Goal: Check status: Check status

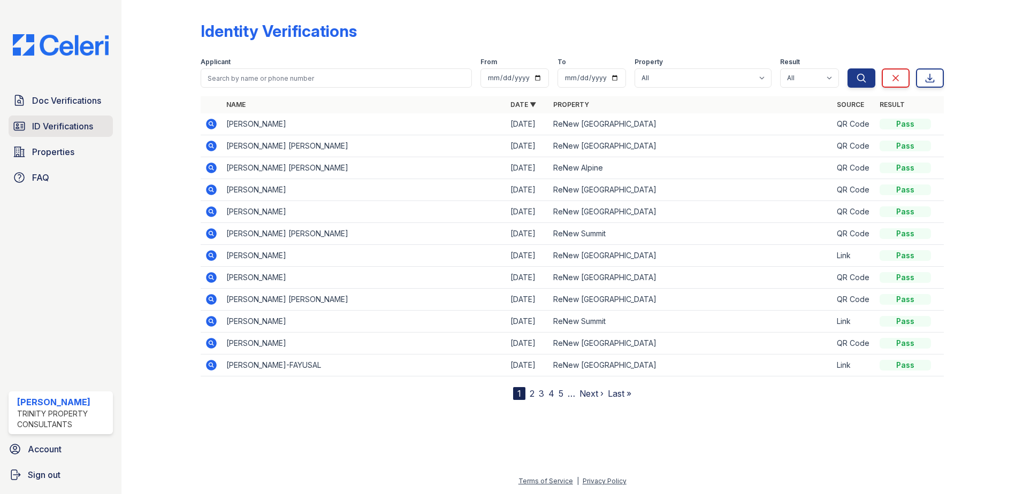
click at [93, 117] on link "ID Verifications" at bounding box center [61, 126] width 104 height 21
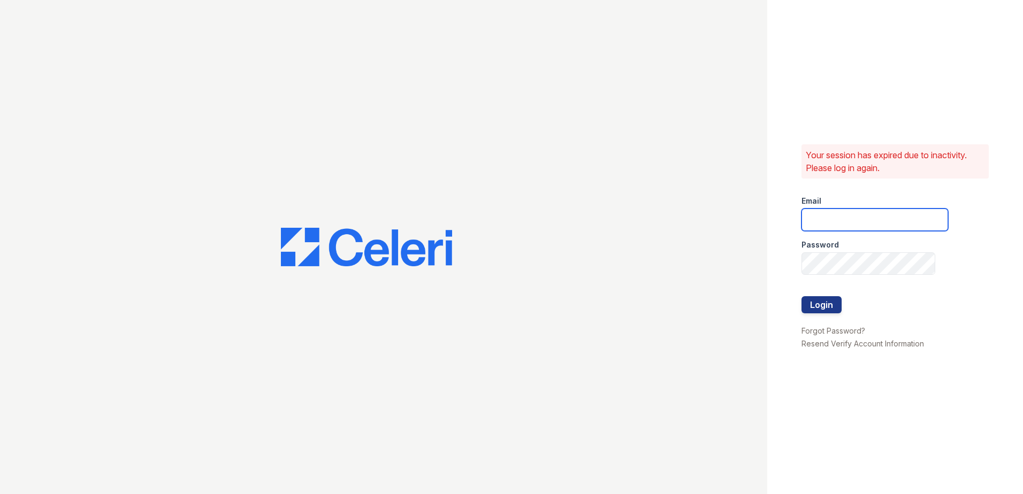
type input "mdanner@trinity-pm.com"
click at [816, 306] on button "Login" at bounding box center [821, 304] width 40 height 17
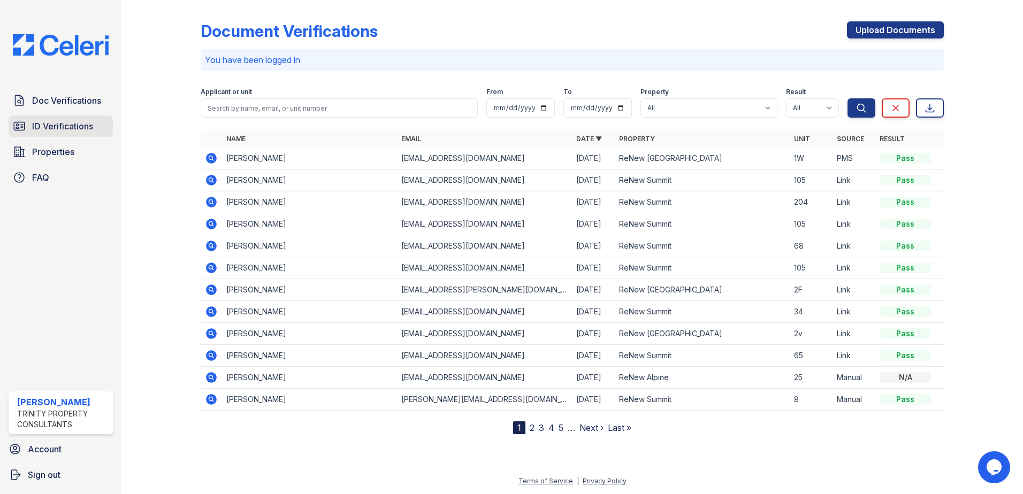
click at [69, 127] on span "ID Verifications" at bounding box center [62, 126] width 61 height 13
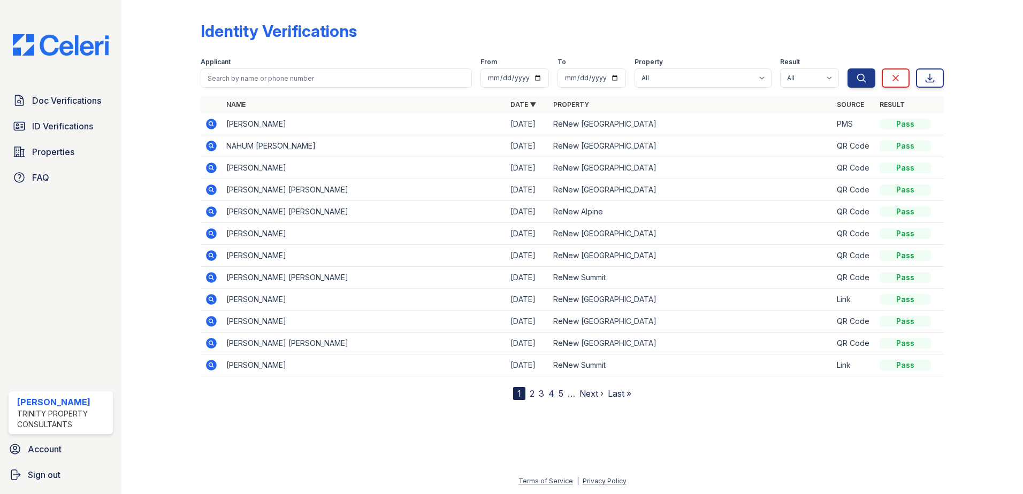
click at [215, 118] on icon at bounding box center [211, 124] width 13 height 13
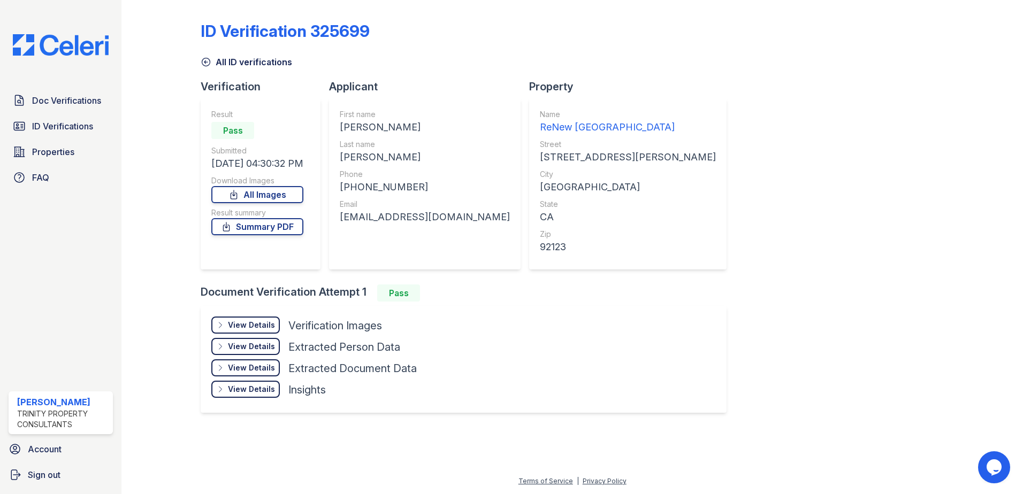
click at [256, 328] on div "View Details" at bounding box center [251, 325] width 47 height 11
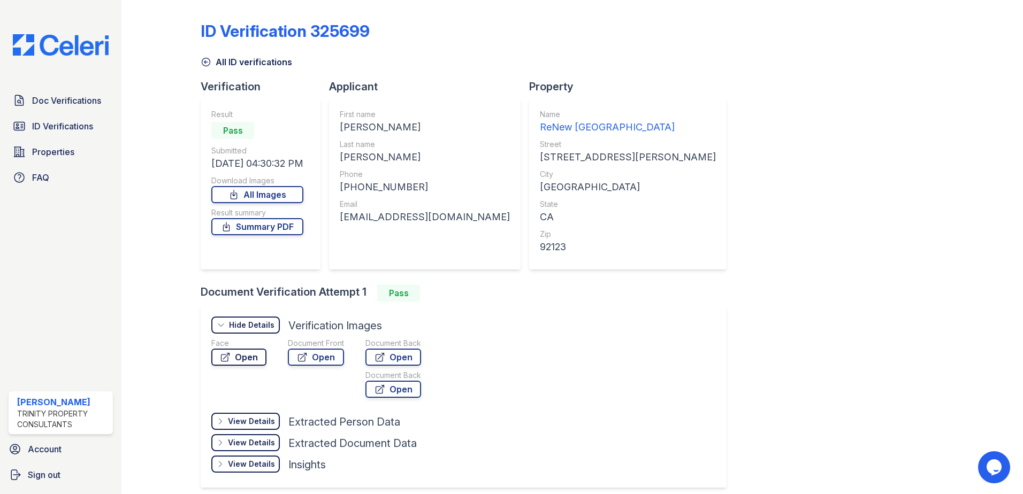
click at [251, 355] on link "Open" at bounding box center [238, 357] width 55 height 17
click at [244, 361] on link "Open" at bounding box center [238, 357] width 55 height 17
click at [301, 354] on icon at bounding box center [302, 357] width 11 height 11
click at [65, 129] on span "ID Verifications" at bounding box center [62, 126] width 61 height 13
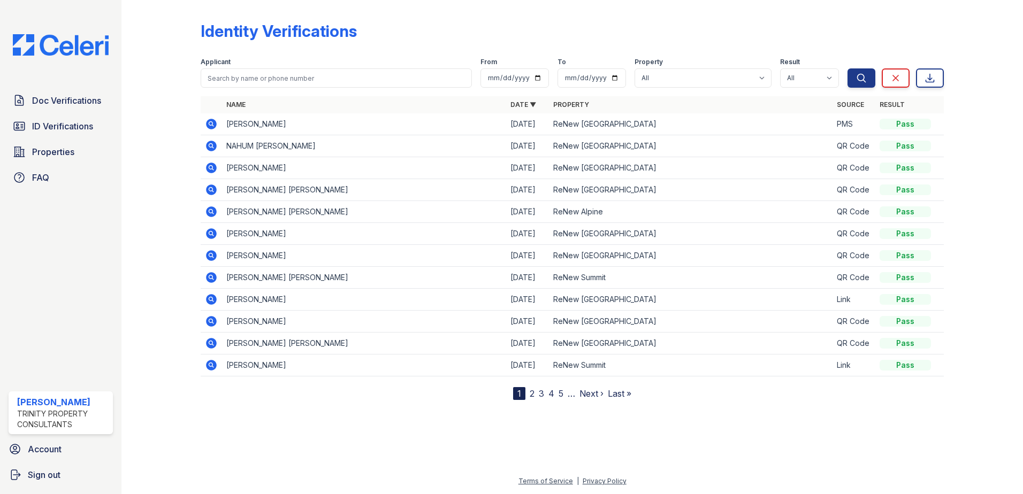
click at [763, 445] on div at bounding box center [572, 446] width 867 height 58
click at [213, 146] on icon at bounding box center [211, 146] width 13 height 13
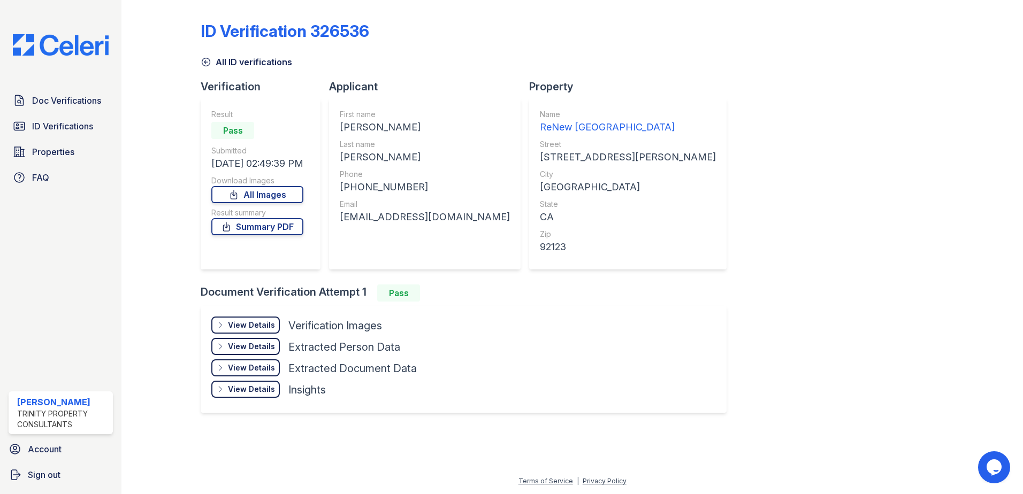
click at [239, 324] on div "View Details" at bounding box center [251, 325] width 47 height 11
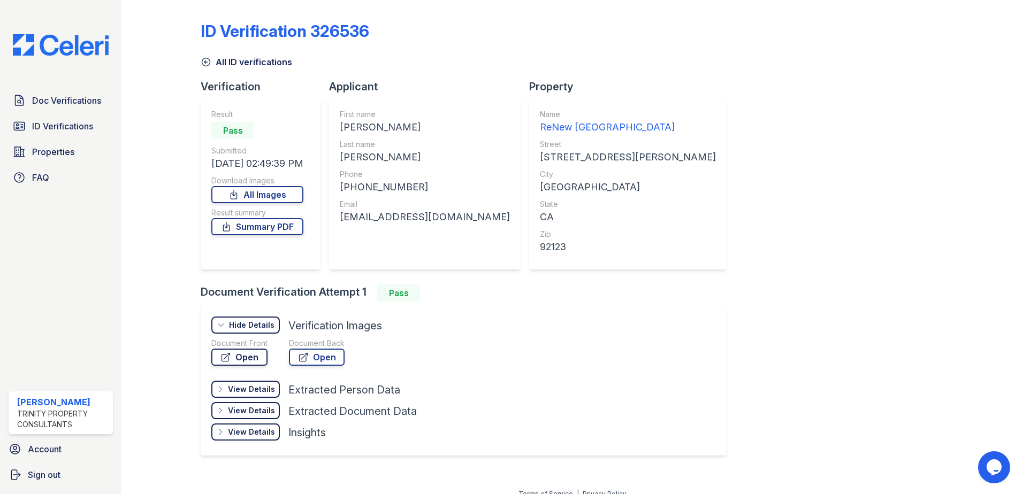
click at [239, 351] on link "Open" at bounding box center [239, 357] width 56 height 17
click at [253, 364] on link "Open" at bounding box center [239, 357] width 56 height 17
click at [68, 120] on span "ID Verifications" at bounding box center [62, 126] width 61 height 13
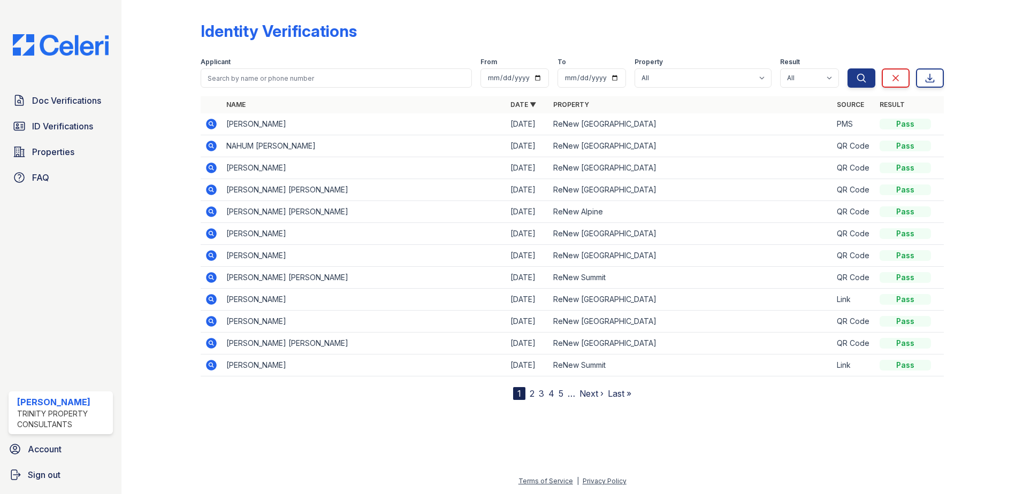
click at [213, 166] on icon at bounding box center [211, 168] width 11 height 11
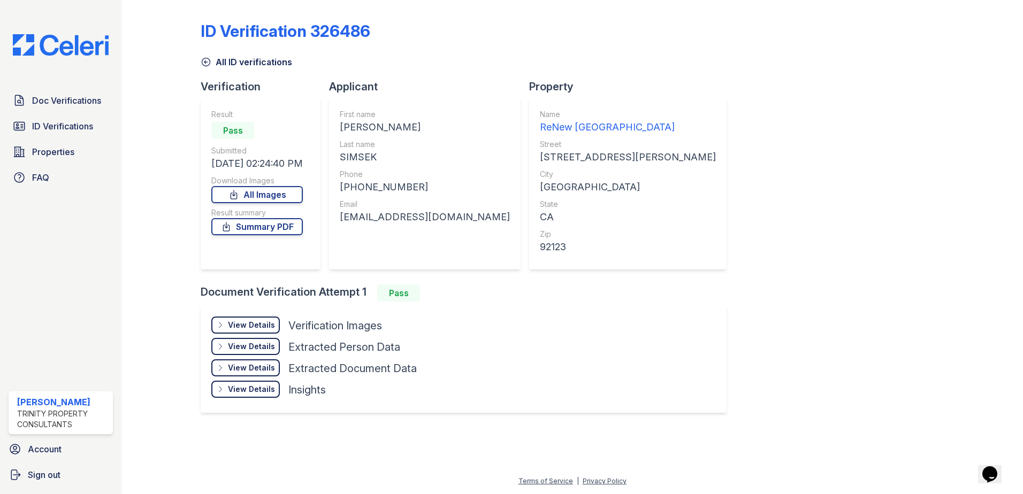
click at [253, 330] on div "View Details" at bounding box center [251, 325] width 47 height 11
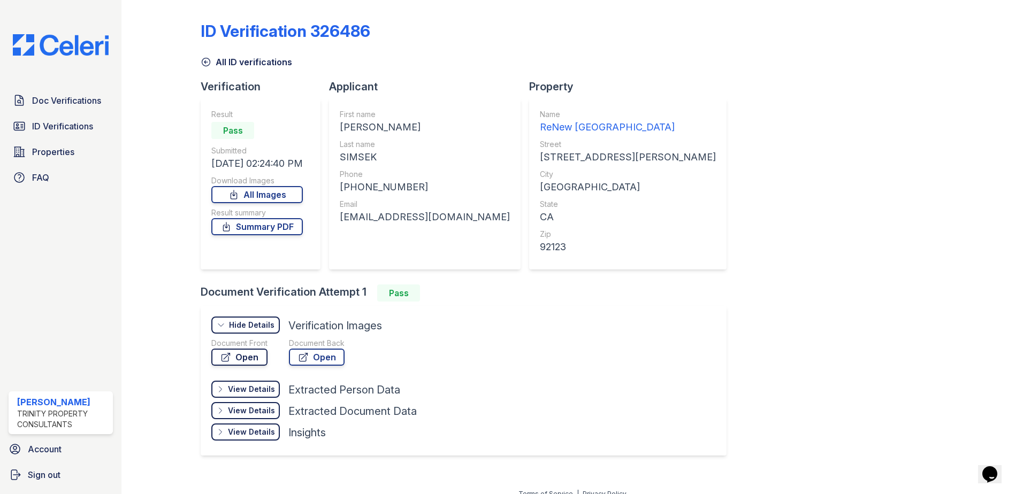
click at [251, 351] on link "Open" at bounding box center [239, 357] width 56 height 17
click at [77, 125] on span "ID Verifications" at bounding box center [62, 126] width 61 height 13
